Goal: Task Accomplishment & Management: Use online tool/utility

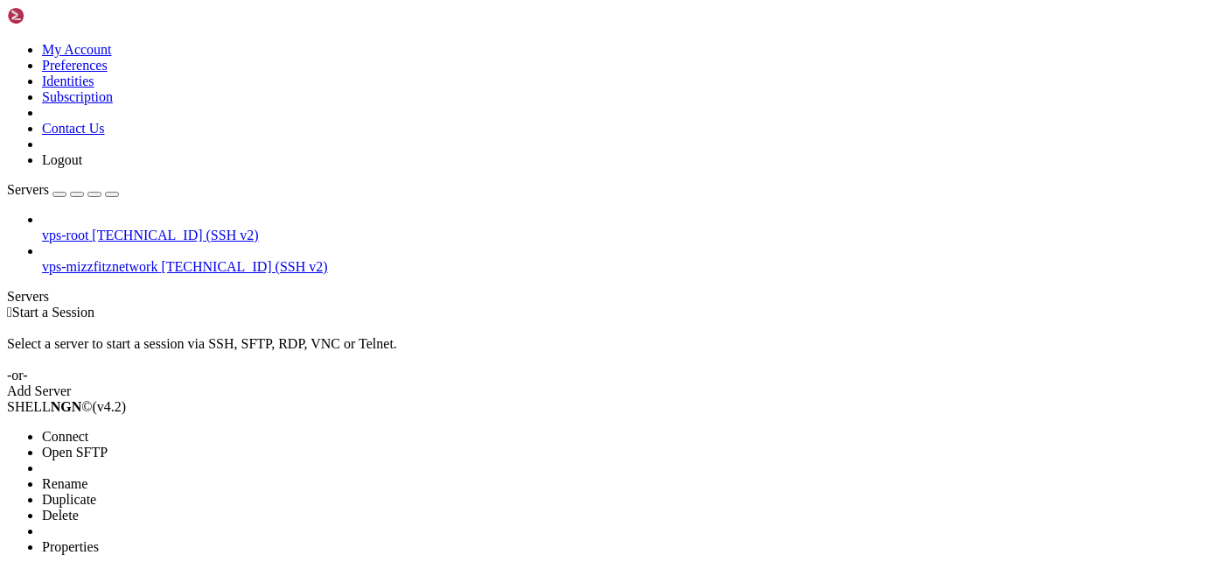
drag, startPoint x: 214, startPoint y: 174, endPoint x: 1184, endPoint y: 221, distance: 970.6
click at [201, 429] on li "Connect" at bounding box center [121, 437] width 159 height 16
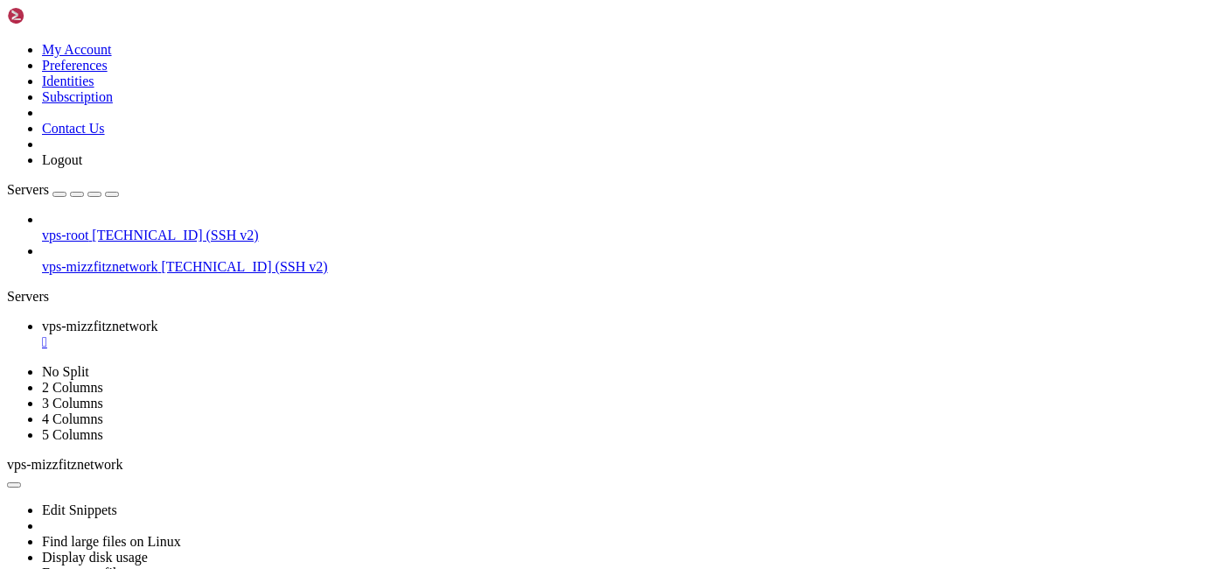
click at [366, 334] on div "" at bounding box center [628, 342] width 1172 height 16
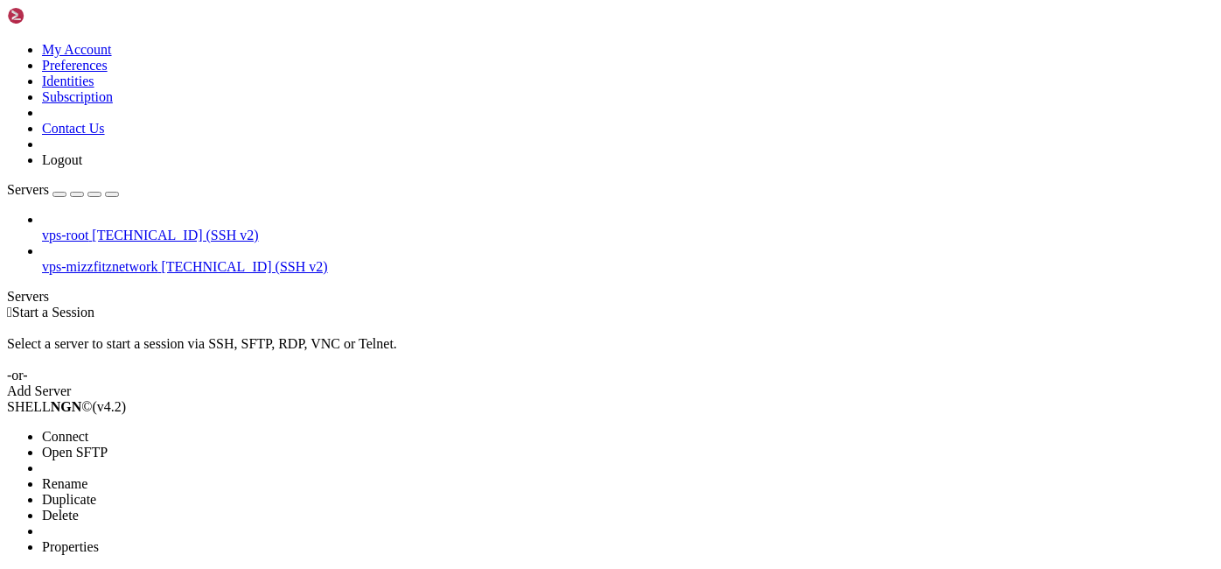
drag, startPoint x: 178, startPoint y: 174, endPoint x: 416, endPoint y: 173, distance: 238.0
click at [108, 444] on span "Open SFTP" at bounding box center [75, 451] width 66 height 15
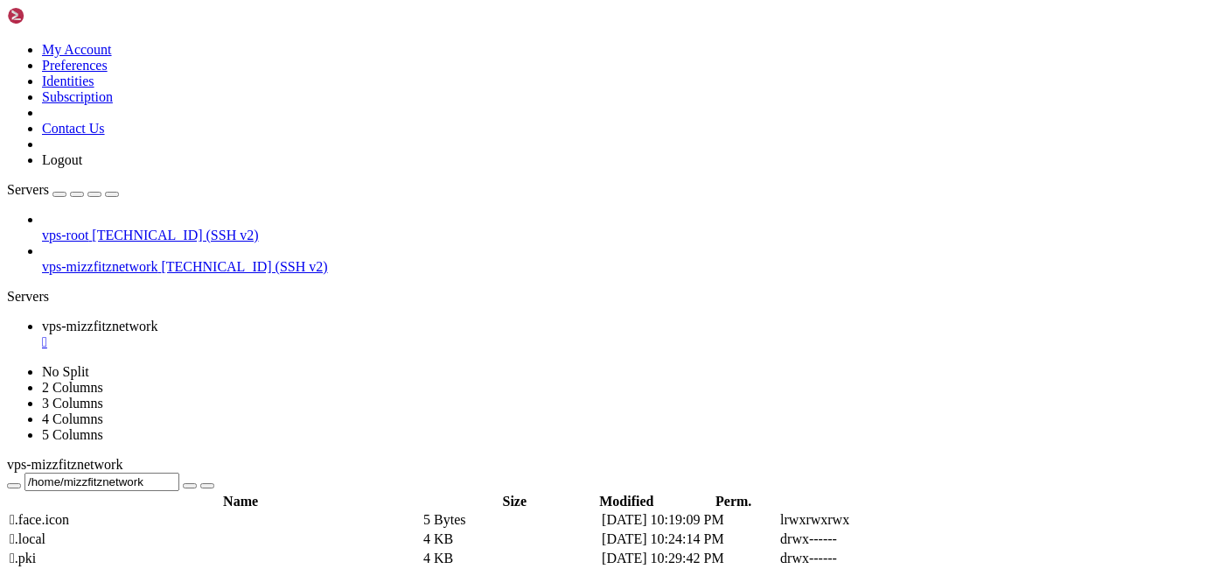
scroll to position [65, 0]
type input "/home/mizzfitznetwork/Downloads"
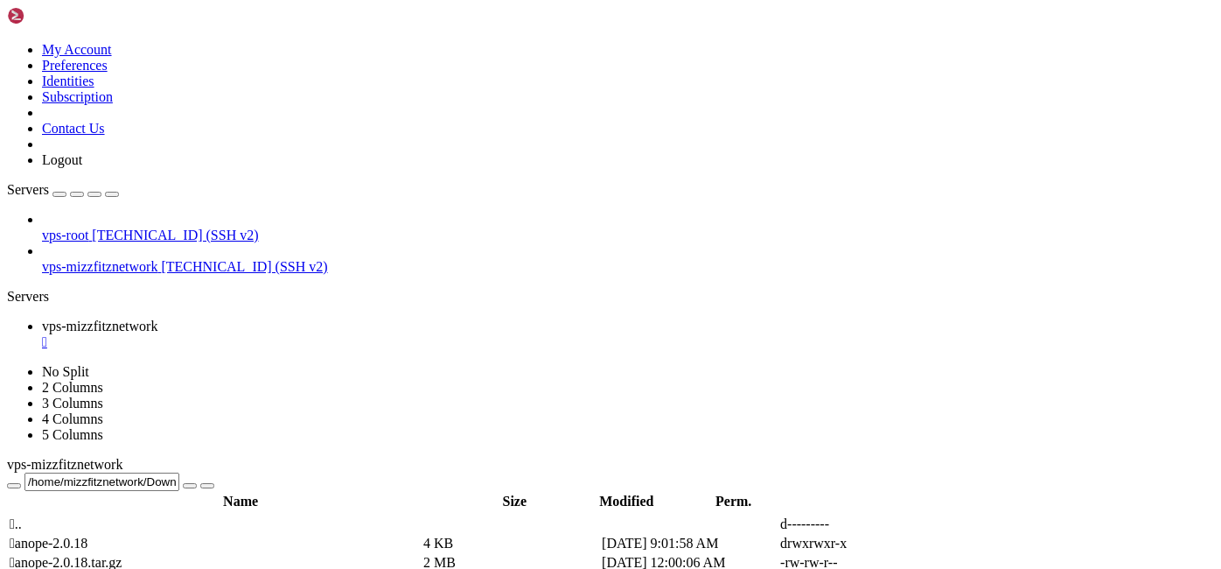
scroll to position [0, 0]
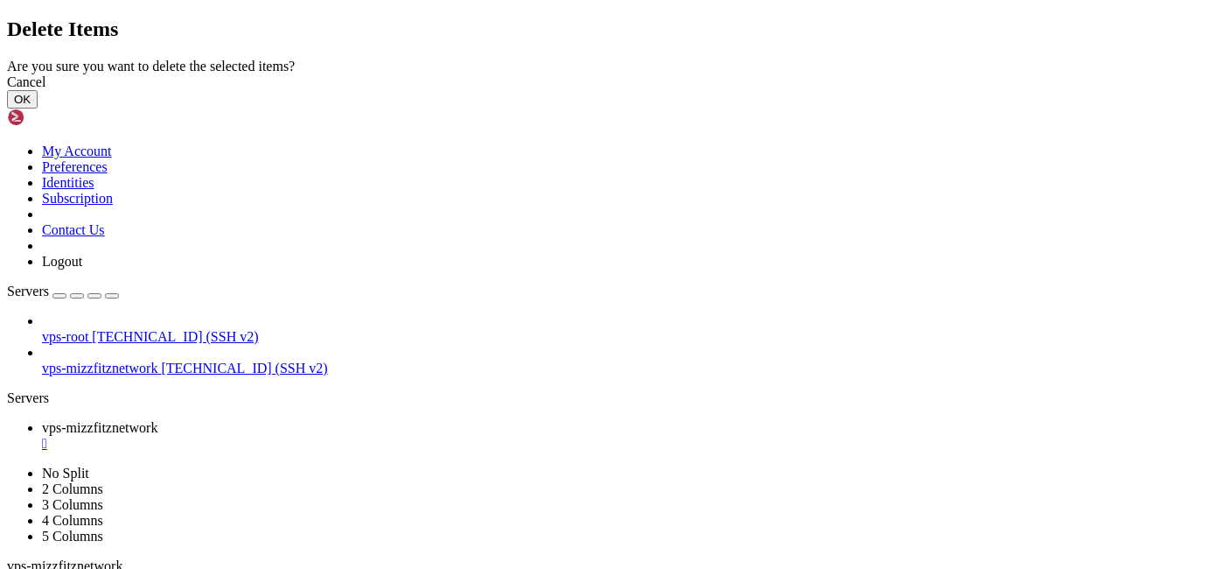
drag, startPoint x: 824, startPoint y: 351, endPoint x: 834, endPoint y: 342, distance: 13.0
click at [38, 108] on button "OK" at bounding box center [22, 99] width 31 height 18
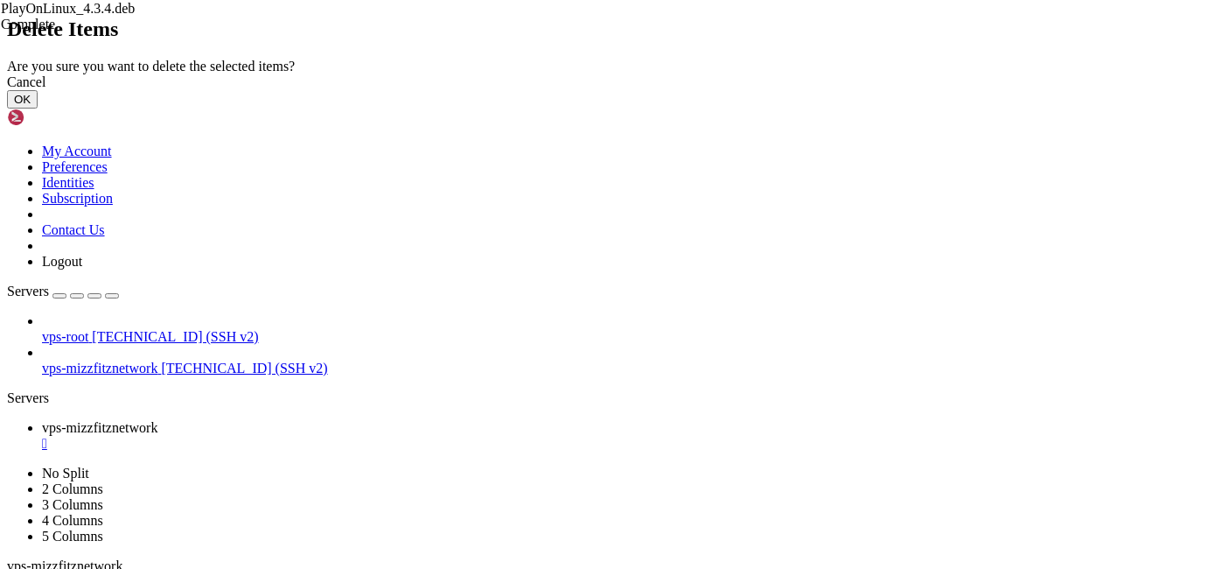
drag, startPoint x: 829, startPoint y: 352, endPoint x: 877, endPoint y: 328, distance: 52.8
click at [38, 108] on button "OK" at bounding box center [22, 99] width 31 height 18
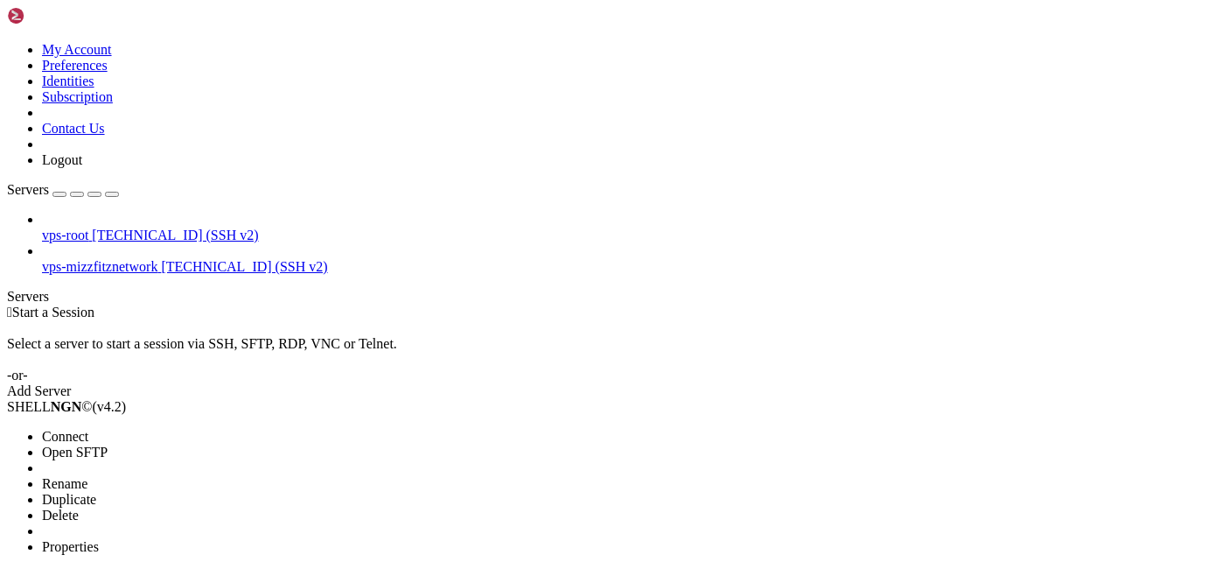
drag, startPoint x: 206, startPoint y: 108, endPoint x: 1144, endPoint y: 204, distance: 942.9
click at [201, 429] on li "Connect" at bounding box center [121, 437] width 159 height 16
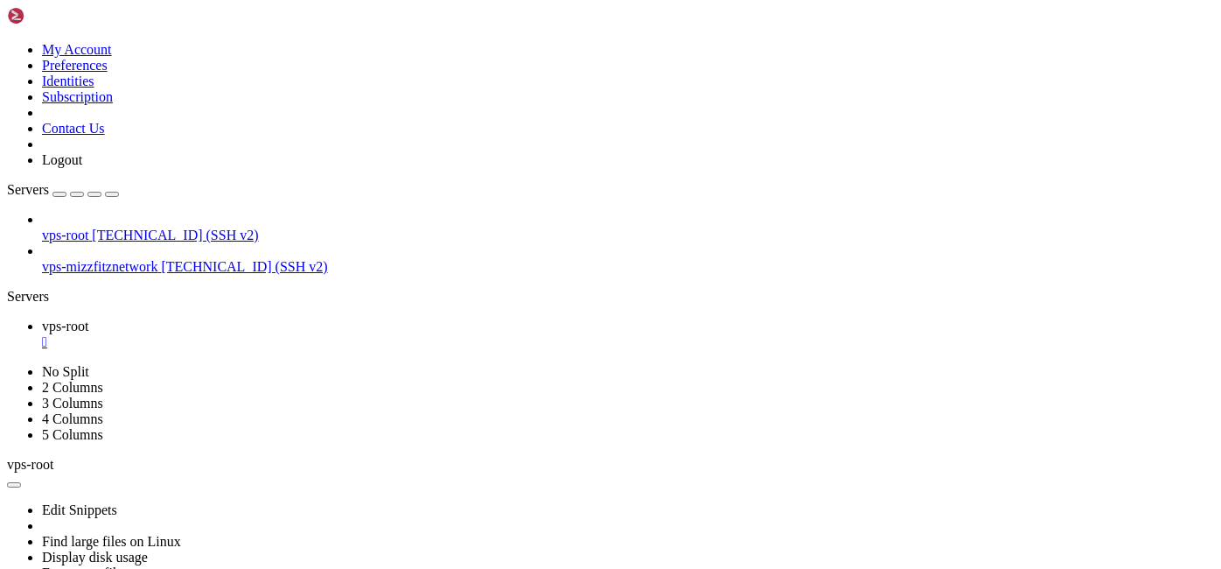
scroll to position [46, 0]
click at [313, 334] on div "" at bounding box center [628, 342] width 1172 height 16
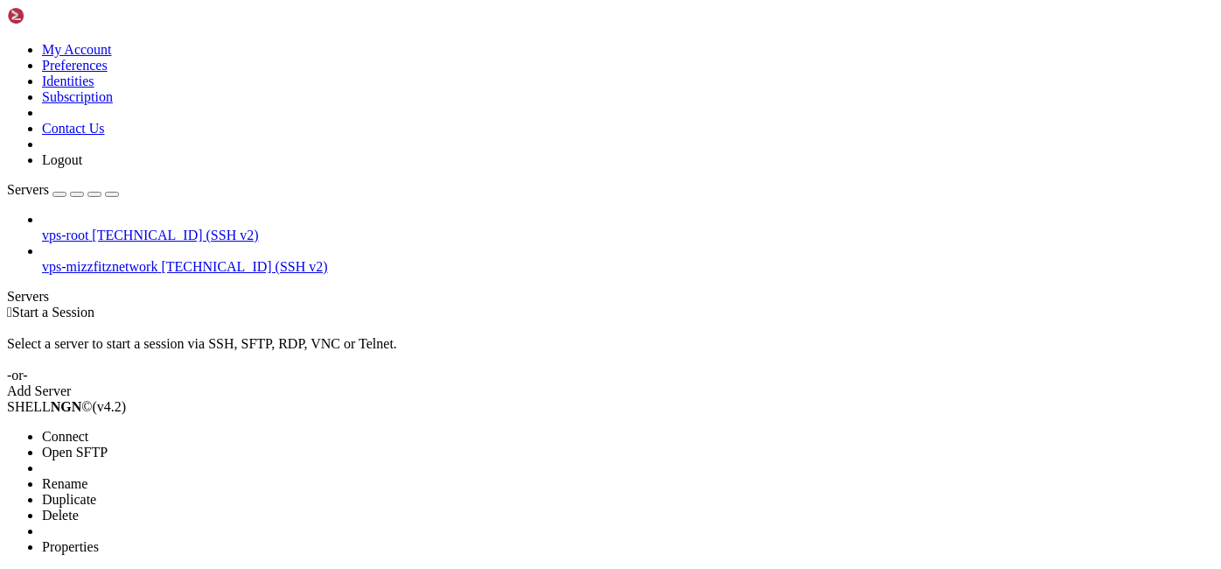
click at [198, 429] on li "Connect" at bounding box center [121, 437] width 159 height 16
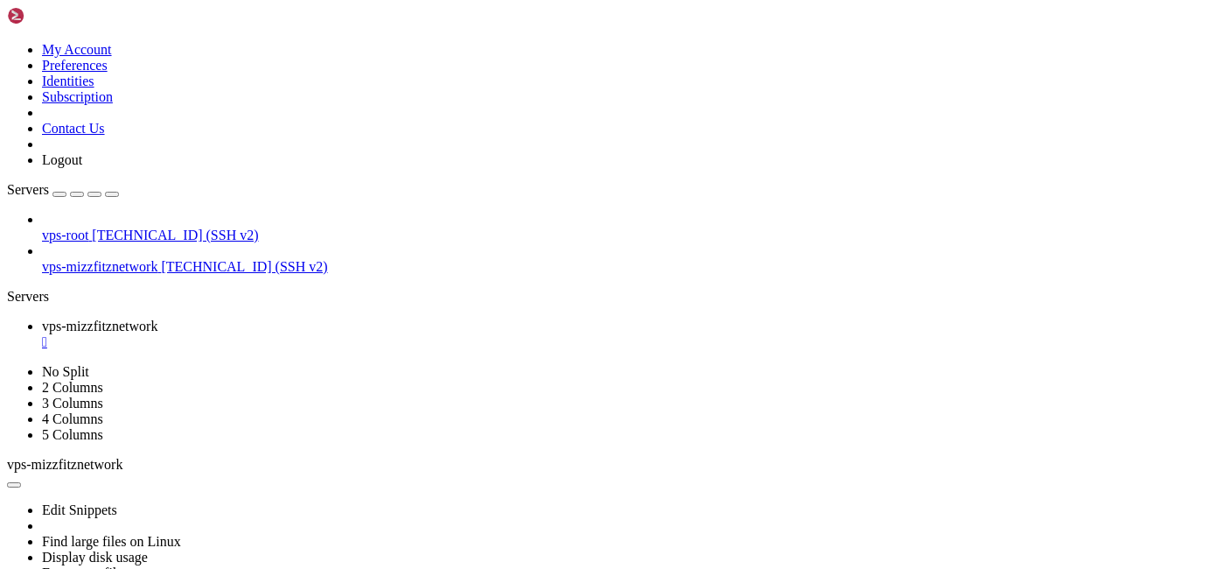
scroll to position [31, 0]
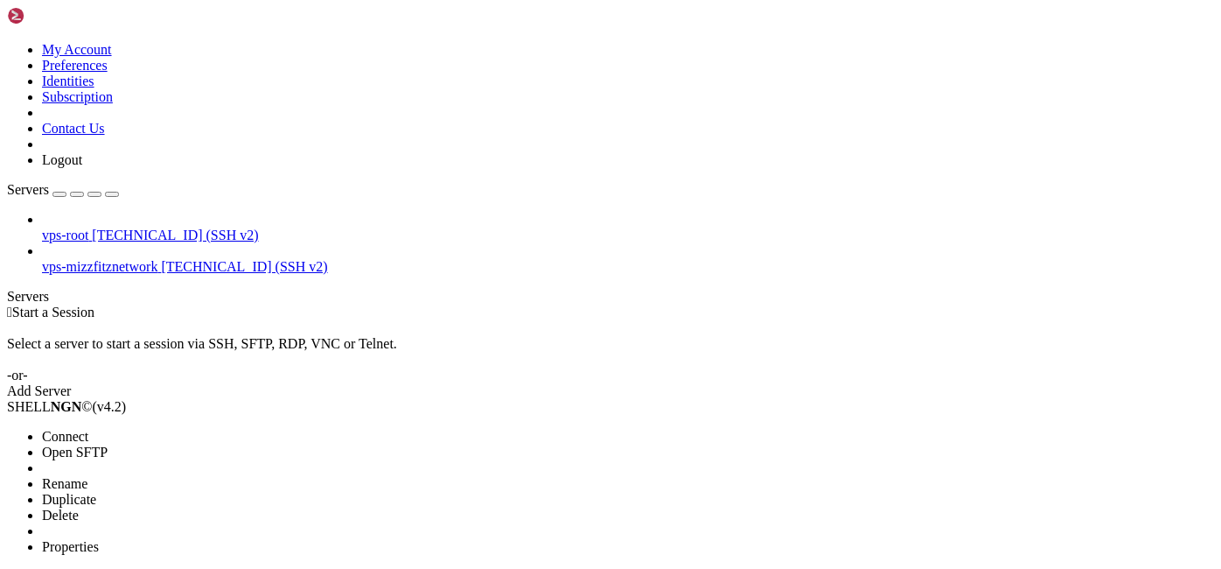
click at [88, 429] on span "Connect" at bounding box center [65, 436] width 46 height 15
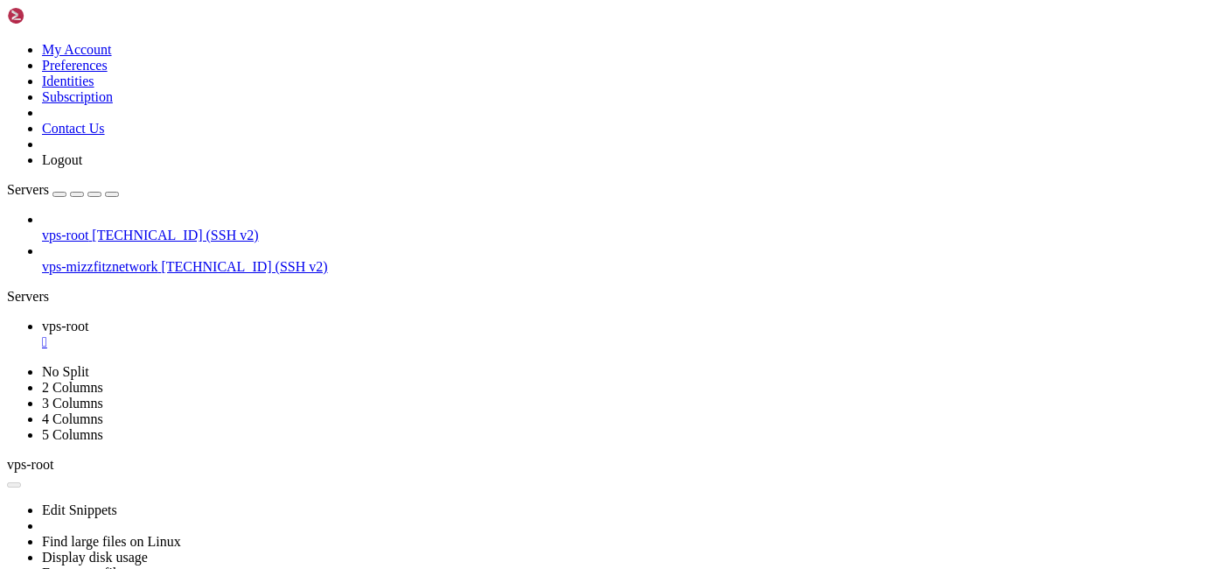
click at [317, 334] on div "" at bounding box center [628, 342] width 1172 height 16
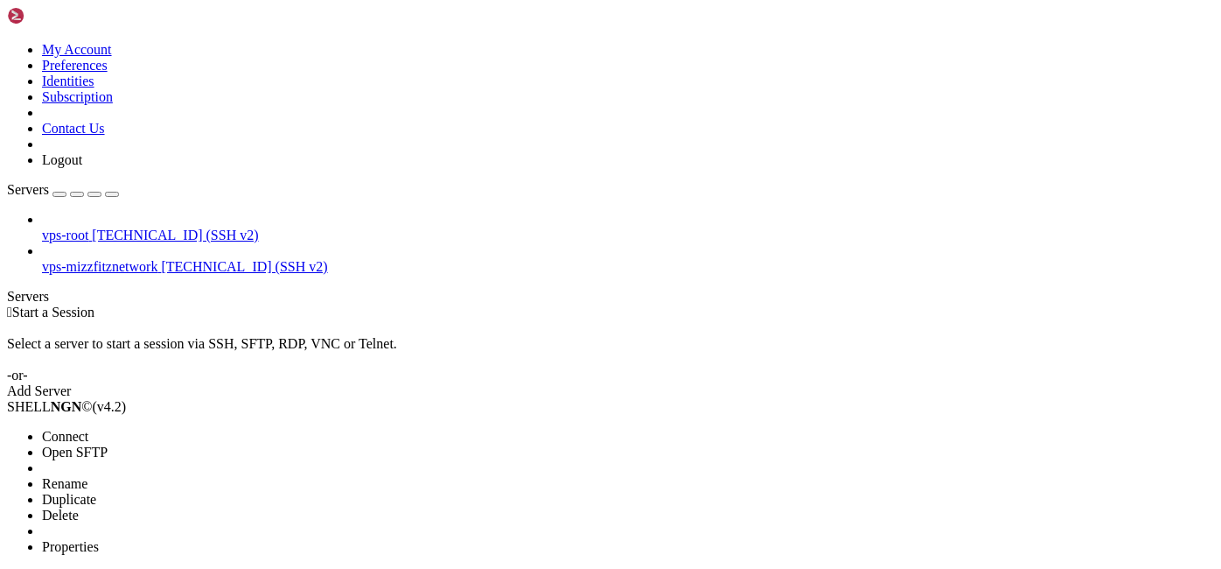
drag, startPoint x: 185, startPoint y: 135, endPoint x: 224, endPoint y: 128, distance: 40.0
click at [185, 429] on li "Connect" at bounding box center [121, 437] width 159 height 16
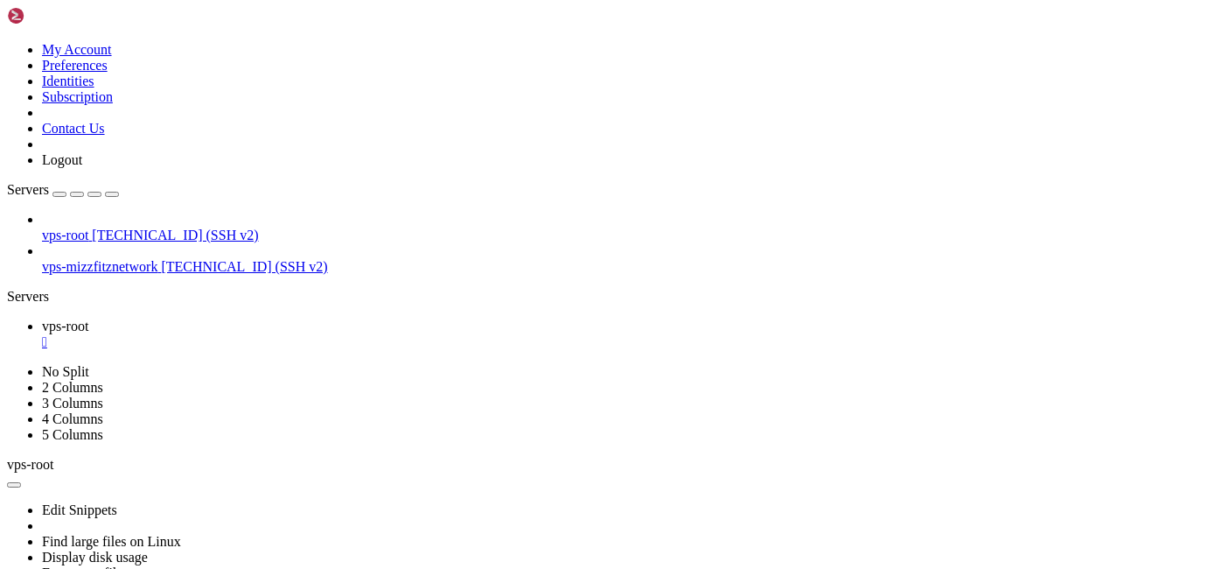
scroll to position [46, 0]
click at [311, 334] on div "" at bounding box center [628, 342] width 1172 height 16
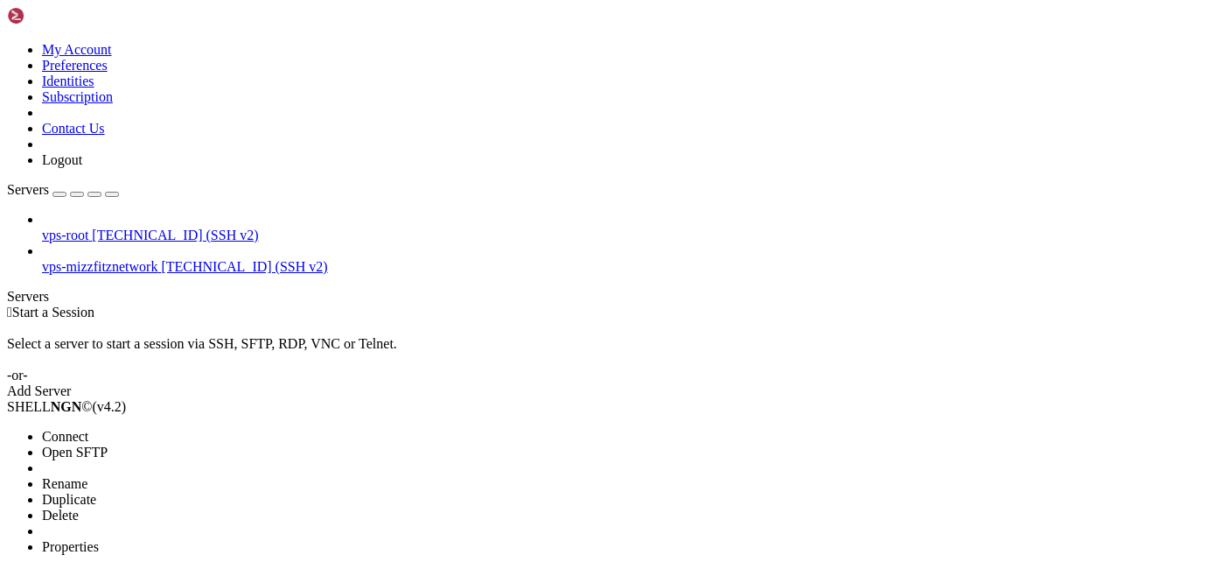
click at [88, 429] on span "Connect" at bounding box center [65, 436] width 46 height 15
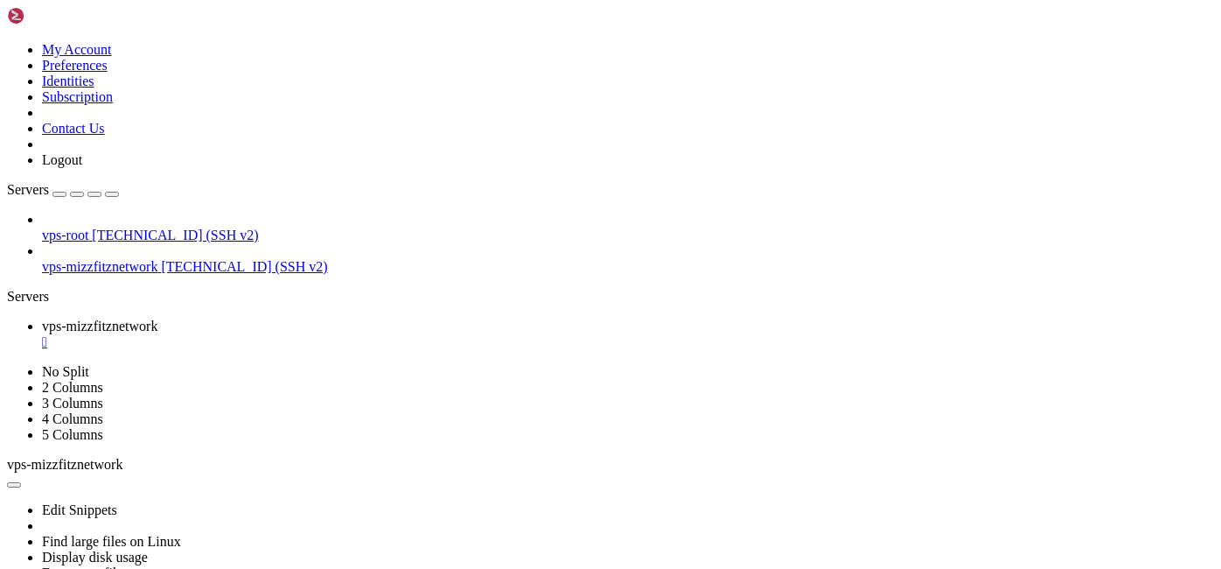
scroll to position [31, 0]
